Goal: Transaction & Acquisition: Purchase product/service

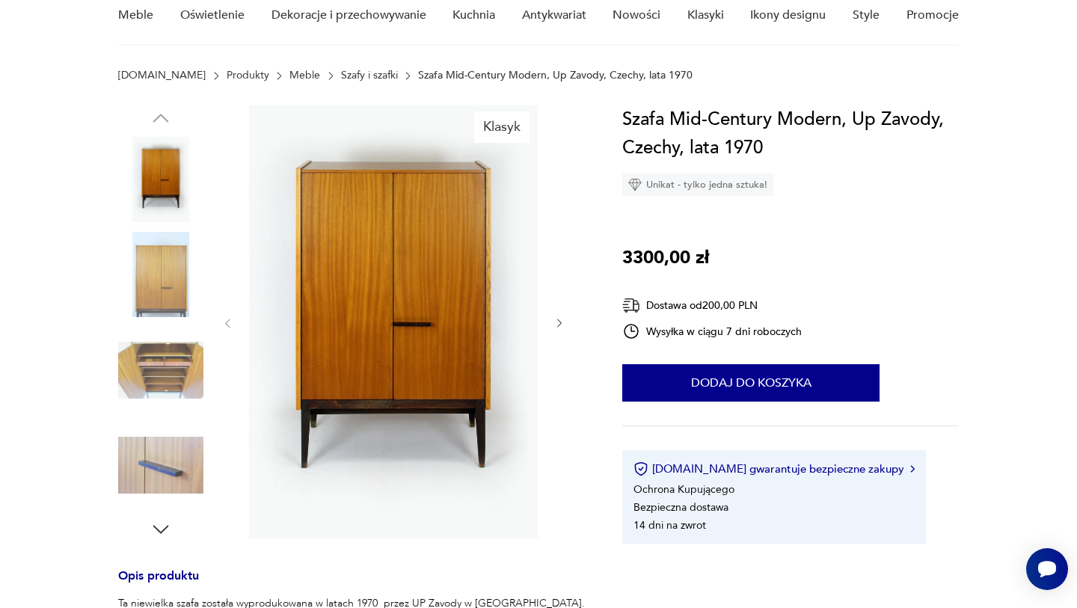
click at [164, 285] on img at bounding box center [160, 274] width 85 height 85
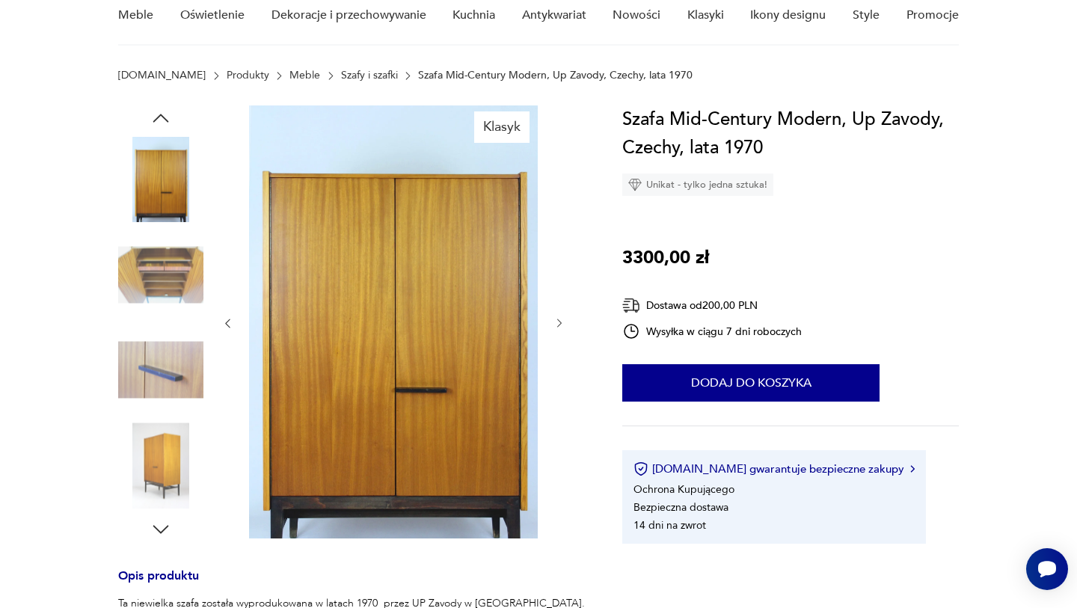
click at [166, 383] on img at bounding box center [160, 370] width 85 height 85
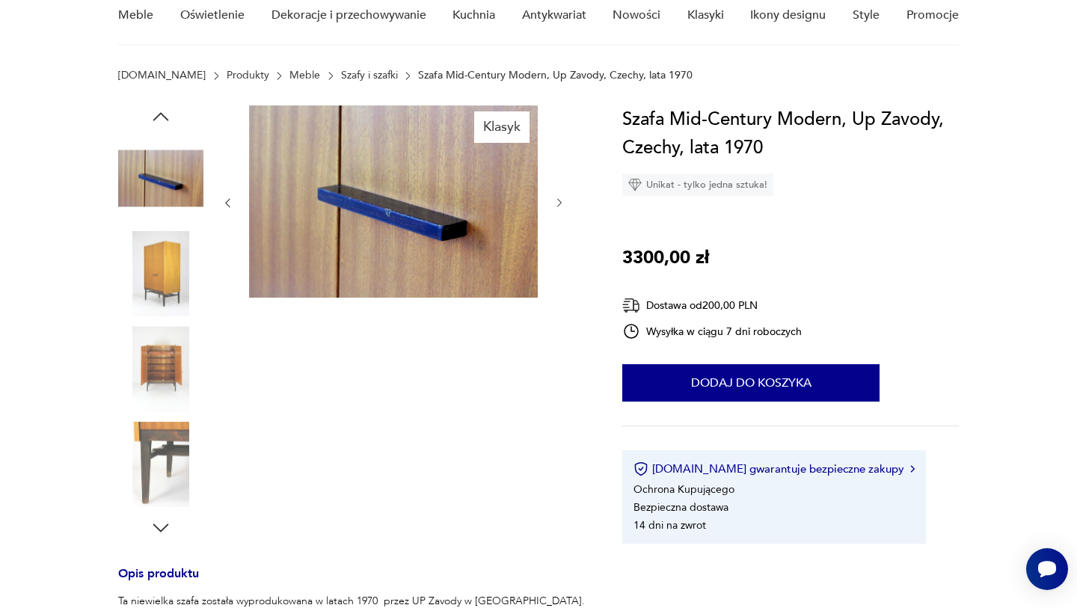
click at [153, 447] on img at bounding box center [160, 464] width 85 height 85
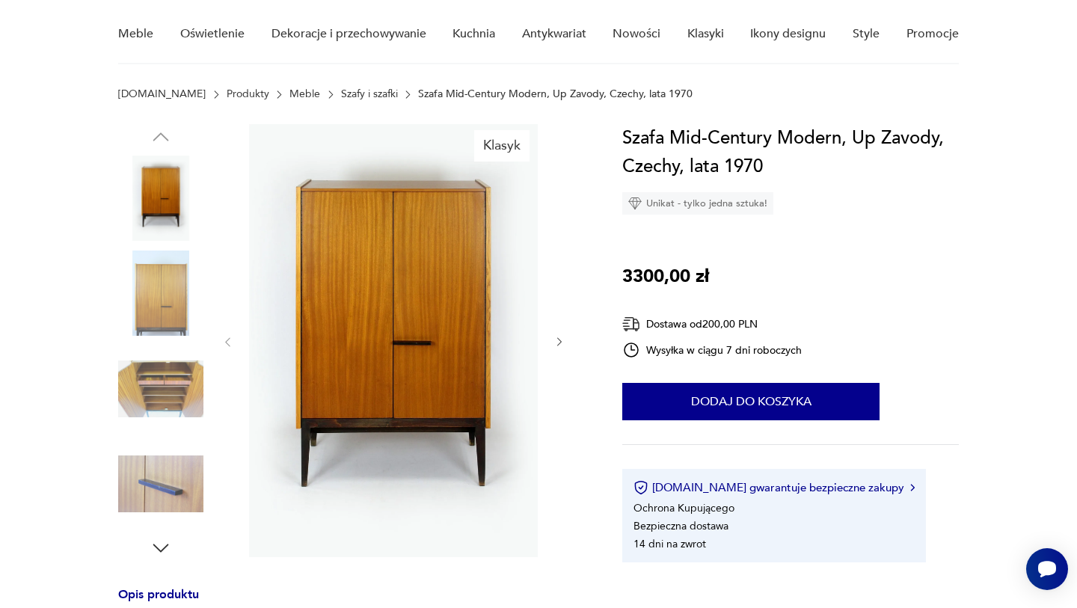
scroll to position [121, 0]
